Goal: Task Accomplishment & Management: Use online tool/utility

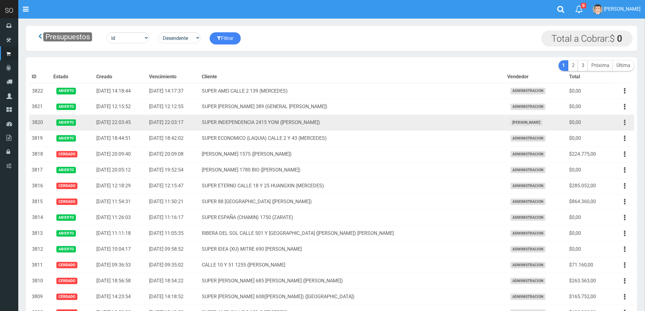
click at [625, 123] on icon "button" at bounding box center [625, 122] width 2 height 11
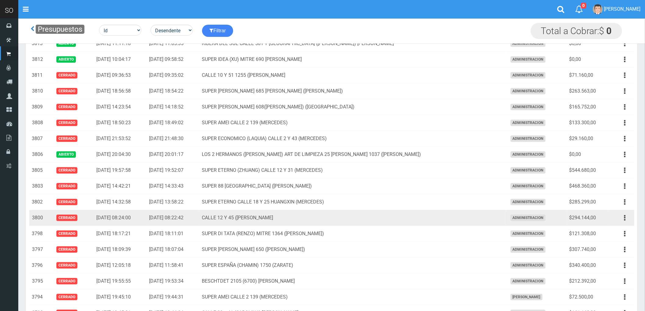
scroll to position [169, 0]
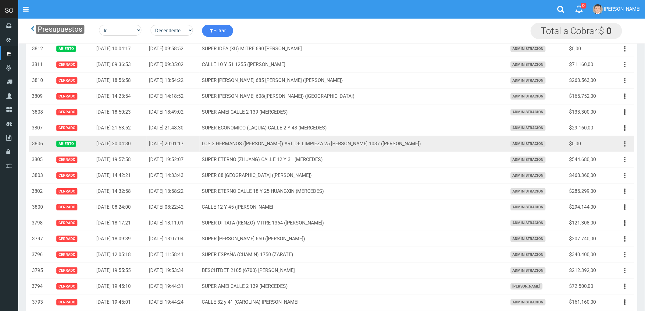
click at [625, 144] on icon "button" at bounding box center [625, 144] width 2 height 11
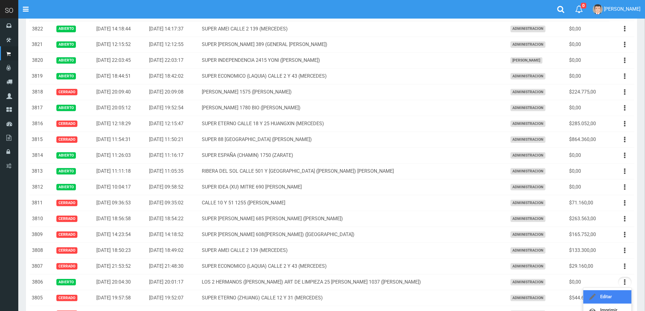
scroll to position [0, 0]
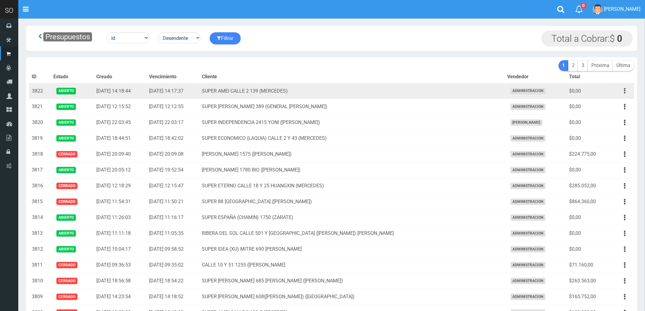
click at [623, 92] on button "button" at bounding box center [625, 91] width 14 height 11
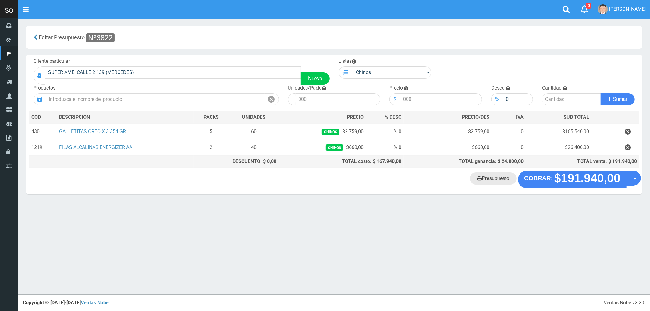
click at [494, 179] on link "Presupuesto" at bounding box center [493, 179] width 47 height 12
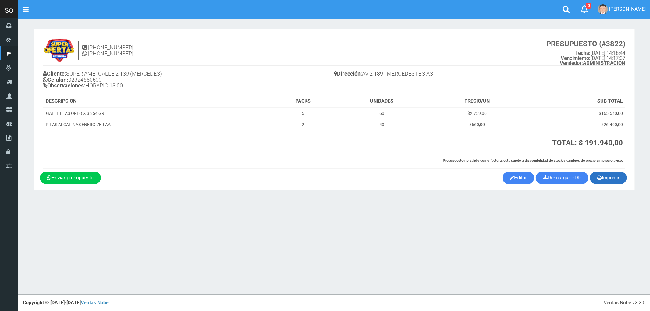
click at [603, 178] on button "Imprimir" at bounding box center [608, 178] width 37 height 12
